Goal: Task Accomplishment & Management: Manage account settings

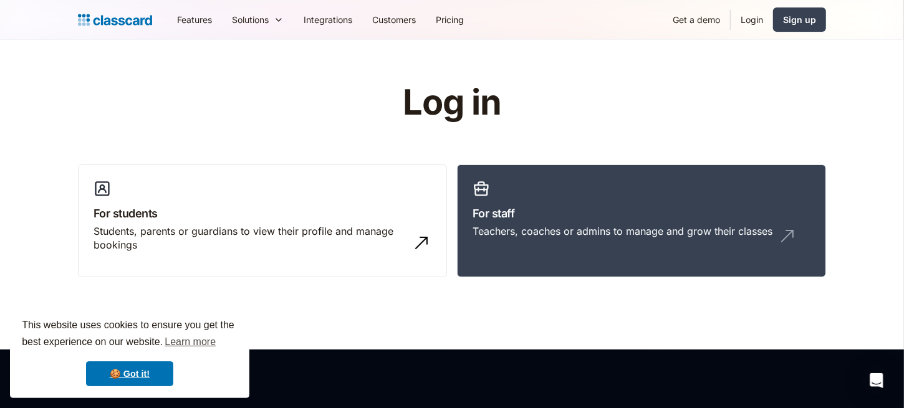
click at [750, 18] on link "Login" at bounding box center [752, 20] width 42 height 28
click at [747, 21] on link "Login" at bounding box center [752, 20] width 42 height 28
click at [752, 18] on link "Login" at bounding box center [752, 20] width 42 height 28
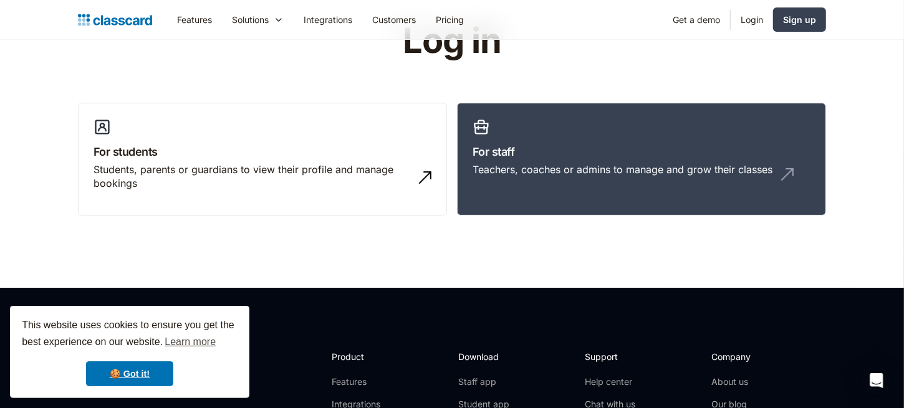
scroll to position [62, 0]
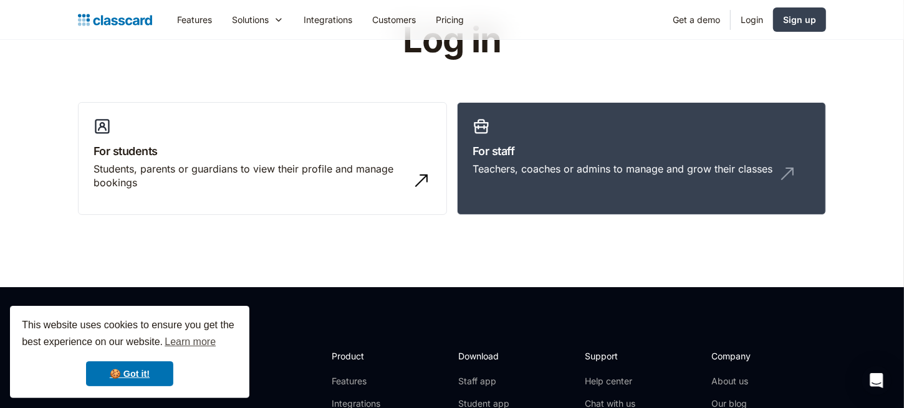
click at [764, 20] on link "Login" at bounding box center [752, 20] width 42 height 28
